Goal: Task Accomplishment & Management: Manage account settings

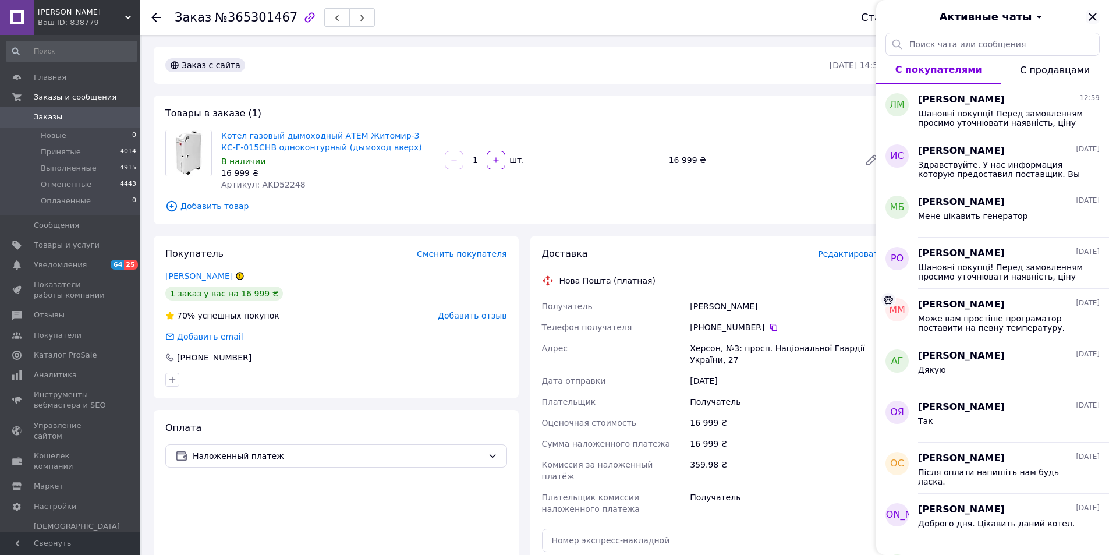
click at [1095, 15] on icon "Закрыть" at bounding box center [1092, 17] width 14 height 14
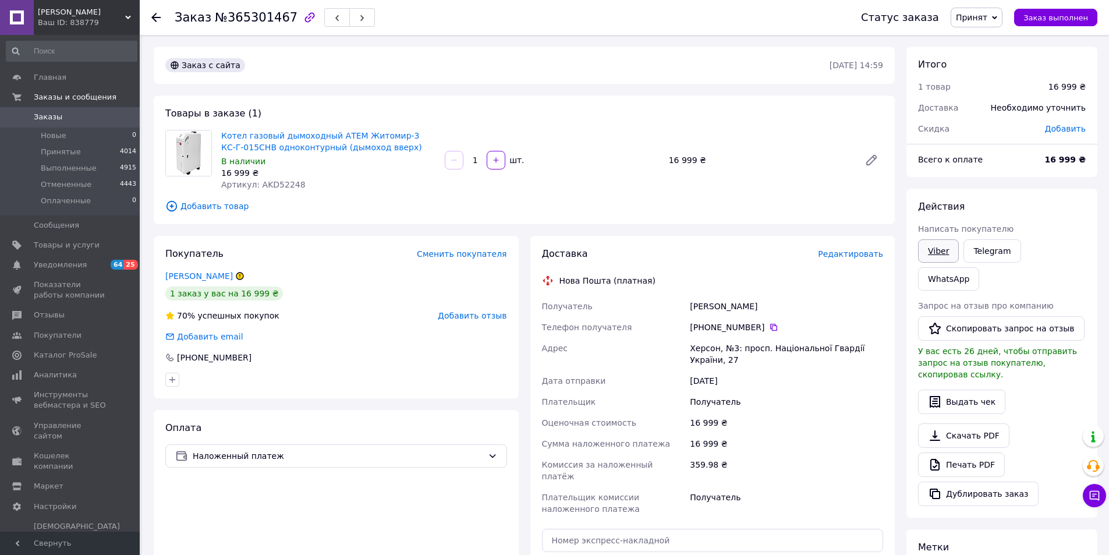
click at [946, 256] on link "Viber" at bounding box center [938, 250] width 41 height 23
click at [1099, 500] on icon at bounding box center [1094, 495] width 12 height 12
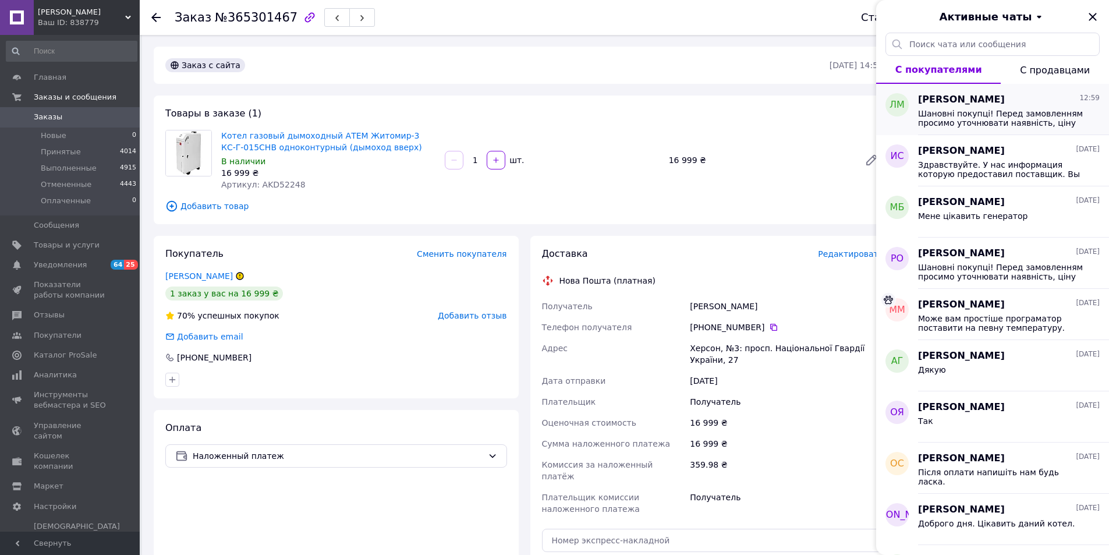
click at [970, 102] on span "[PERSON_NAME]" at bounding box center [961, 99] width 87 height 13
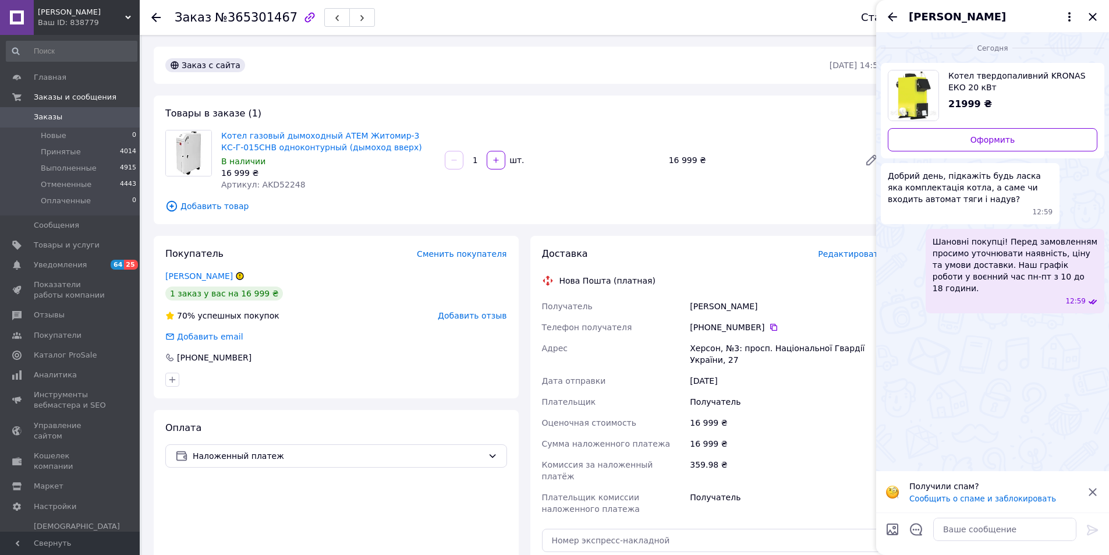
click at [991, 75] on span "Котел твердопаливний KRONAS ЕКО 20 кВт" at bounding box center [1018, 81] width 140 height 23
paste textarea "Доброго вечора. За такою ціною без автоматики."
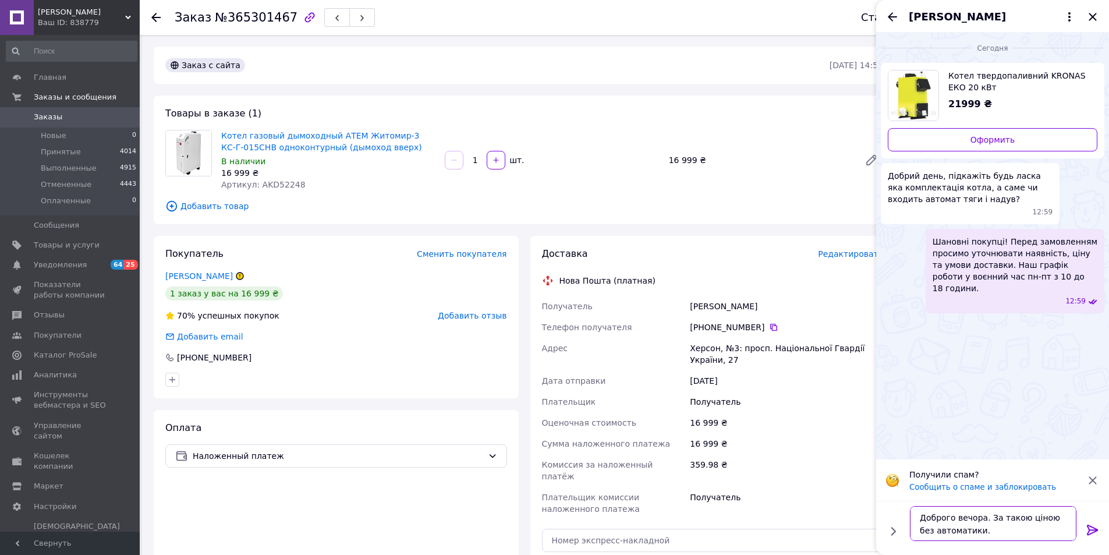
type textarea "Доброго вечора. За такою ціною без автоматики."
click at [1092, 526] on icon at bounding box center [1092, 529] width 11 height 10
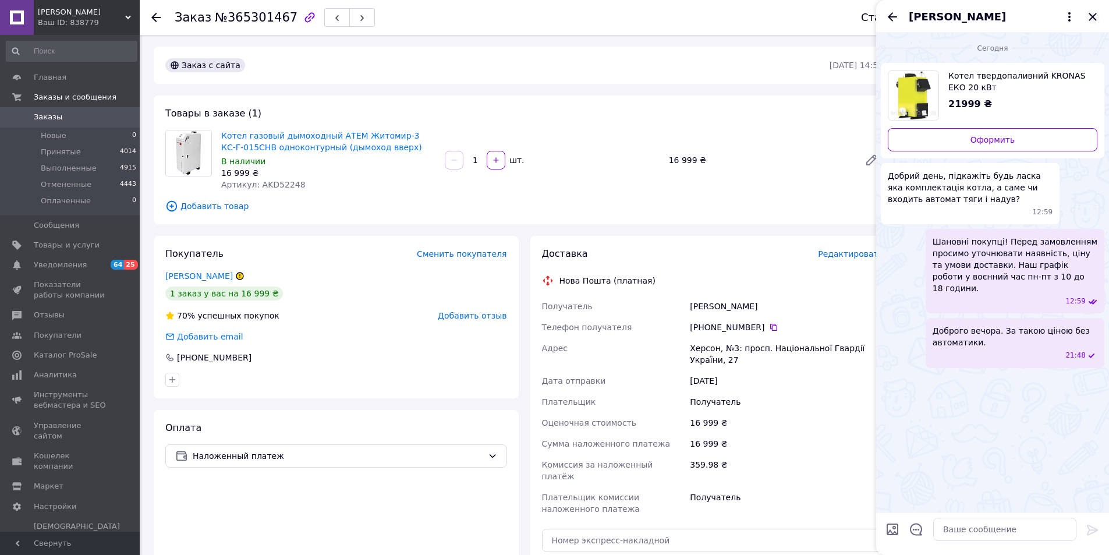
click at [1091, 16] on icon "Закрыть" at bounding box center [1092, 17] width 8 height 8
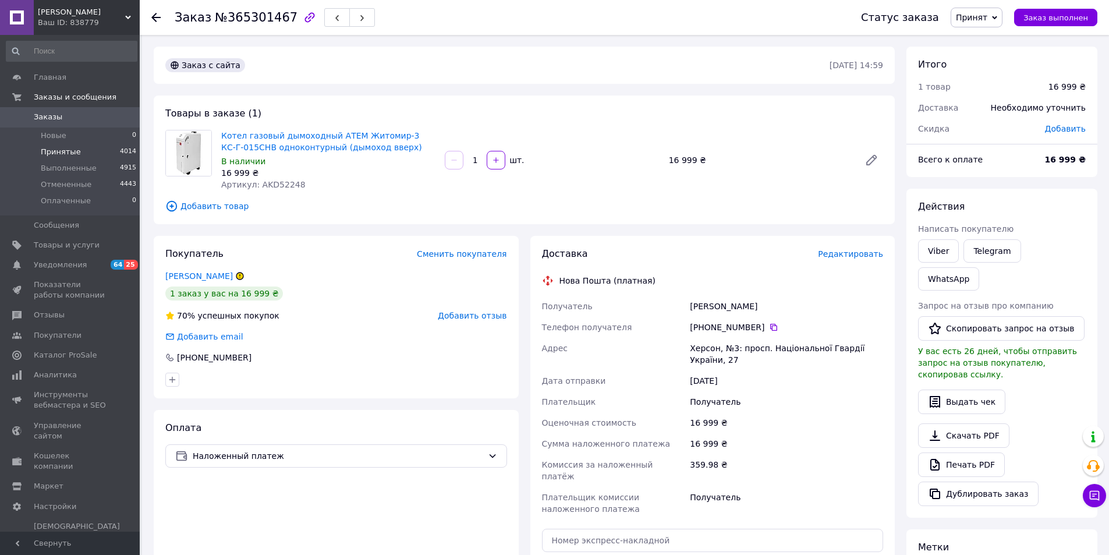
click at [61, 153] on span "Принятые" at bounding box center [61, 152] width 40 height 10
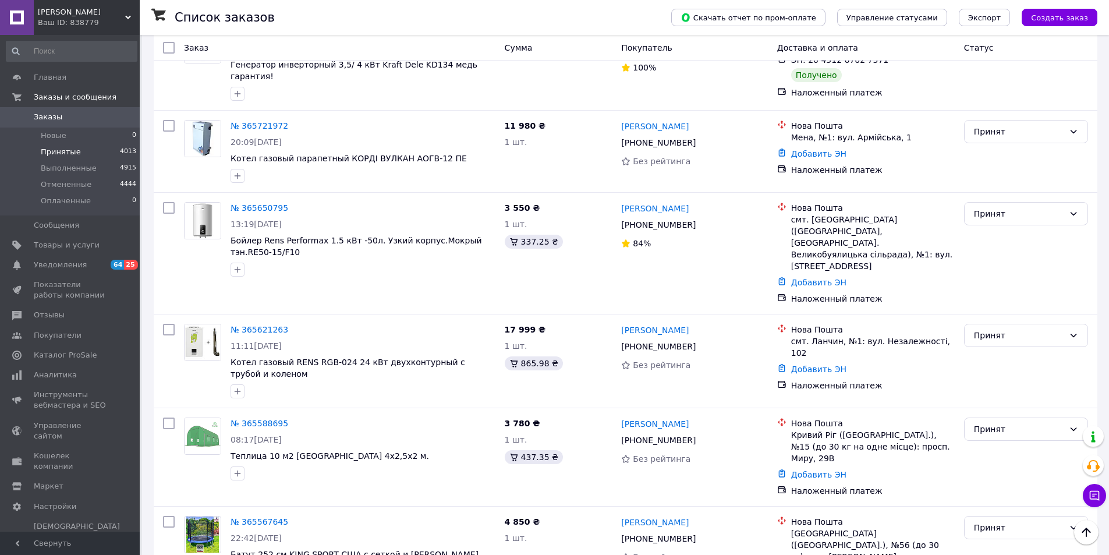
scroll to position [815, 0]
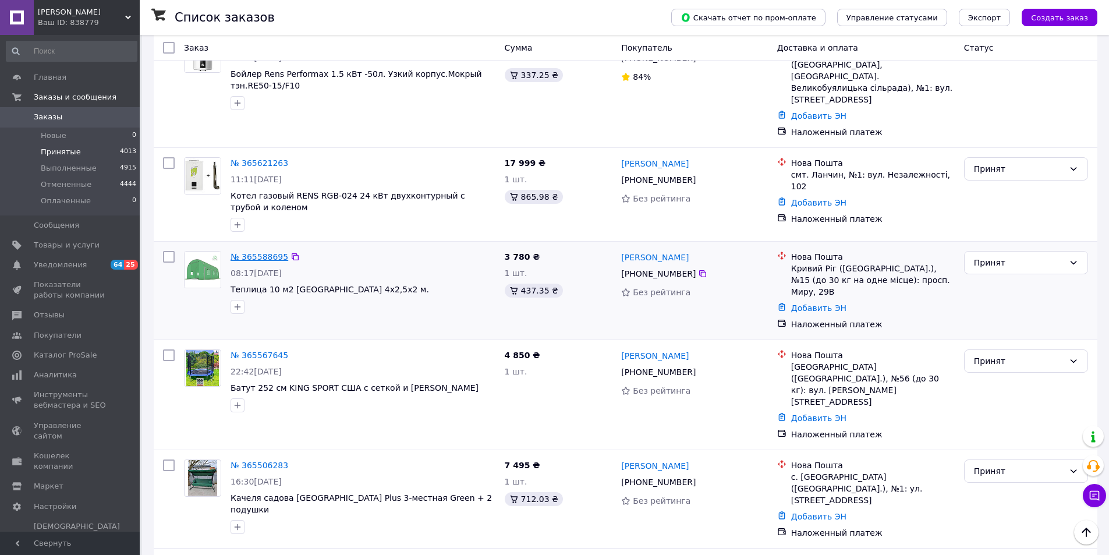
click at [251, 252] on link "№ 365588695" at bounding box center [259, 256] width 58 height 9
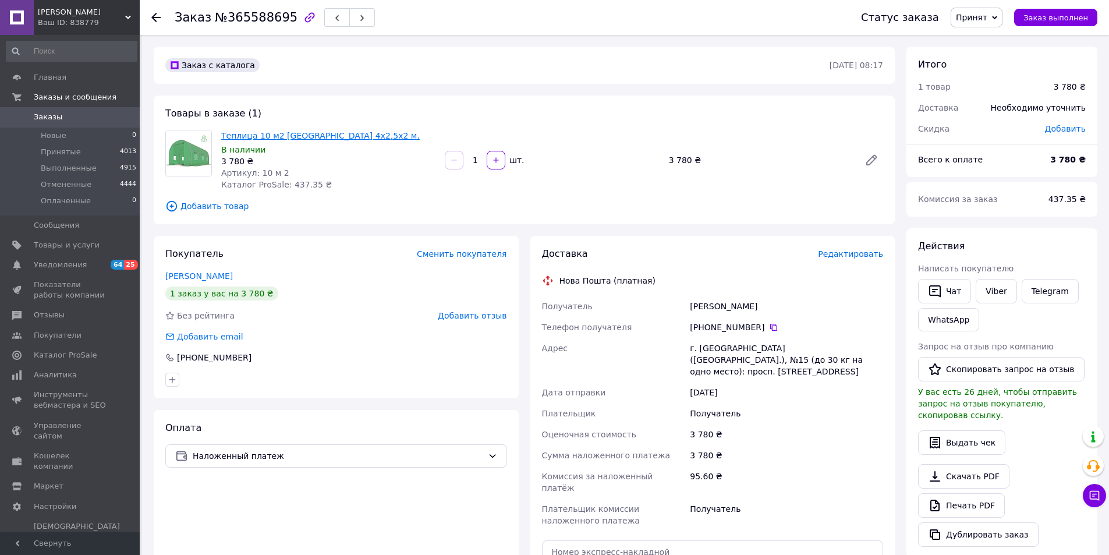
click at [336, 136] on link "Теплица 10 м2 [GEOGRAPHIC_DATA] 4х2,5х2 м." at bounding box center [320, 135] width 198 height 9
